Goal: Task Accomplishment & Management: Use online tool/utility

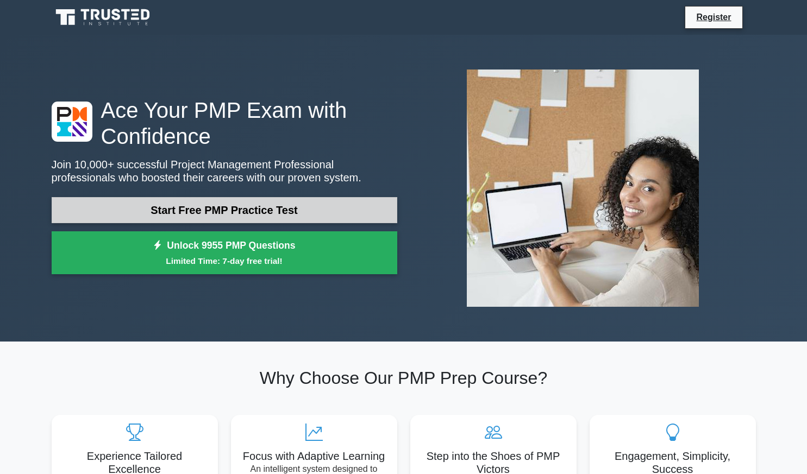
click at [336, 206] on link "Start Free PMP Practice Test" at bounding box center [225, 210] width 346 height 26
